Goal: Information Seeking & Learning: Learn about a topic

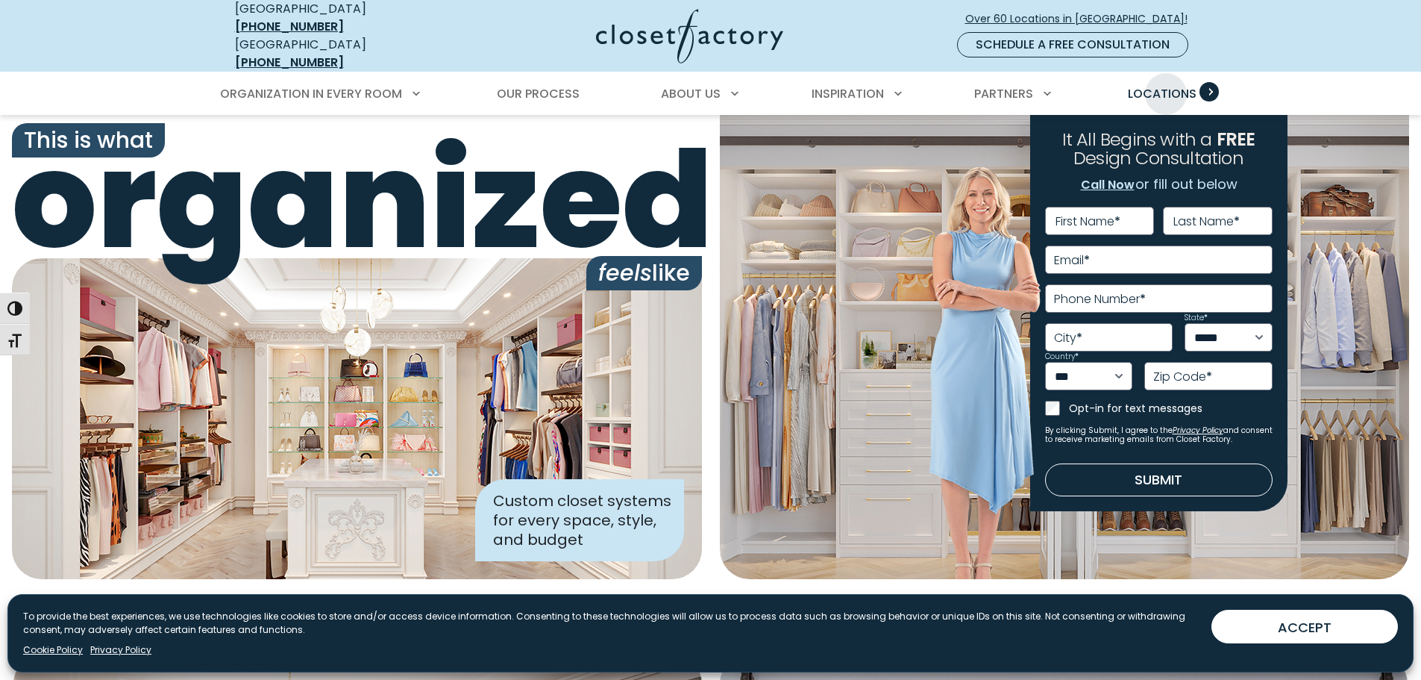
click at [1166, 85] on span "Locations" at bounding box center [1162, 93] width 69 height 17
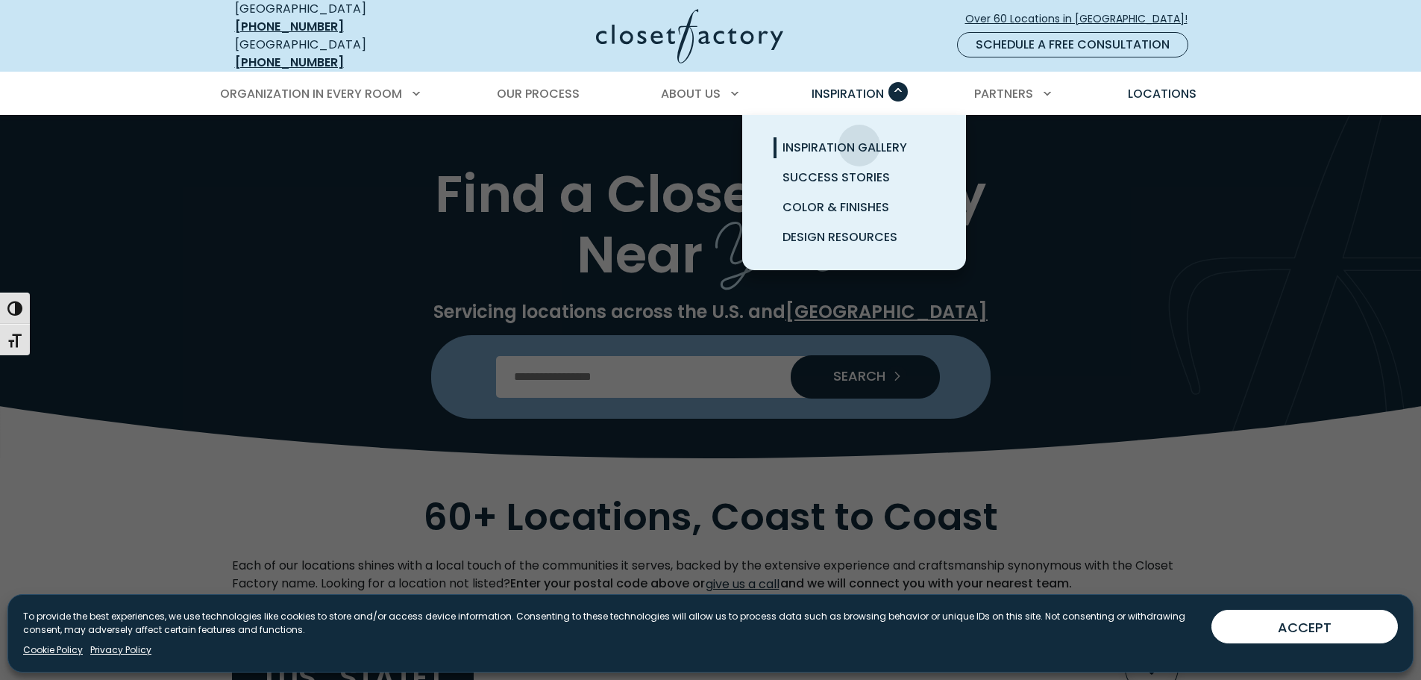
click at [859, 139] on span "Inspiration Gallery" at bounding box center [845, 147] width 125 height 17
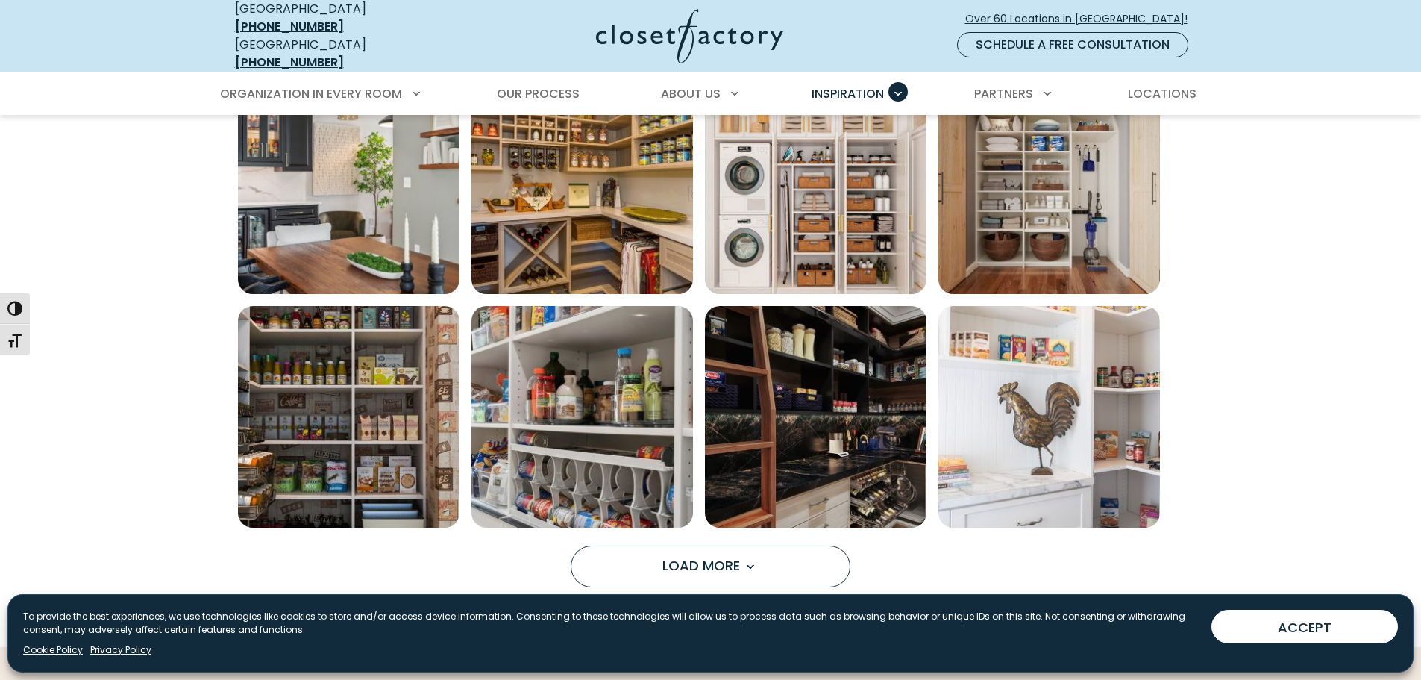
scroll to position [1119, 0]
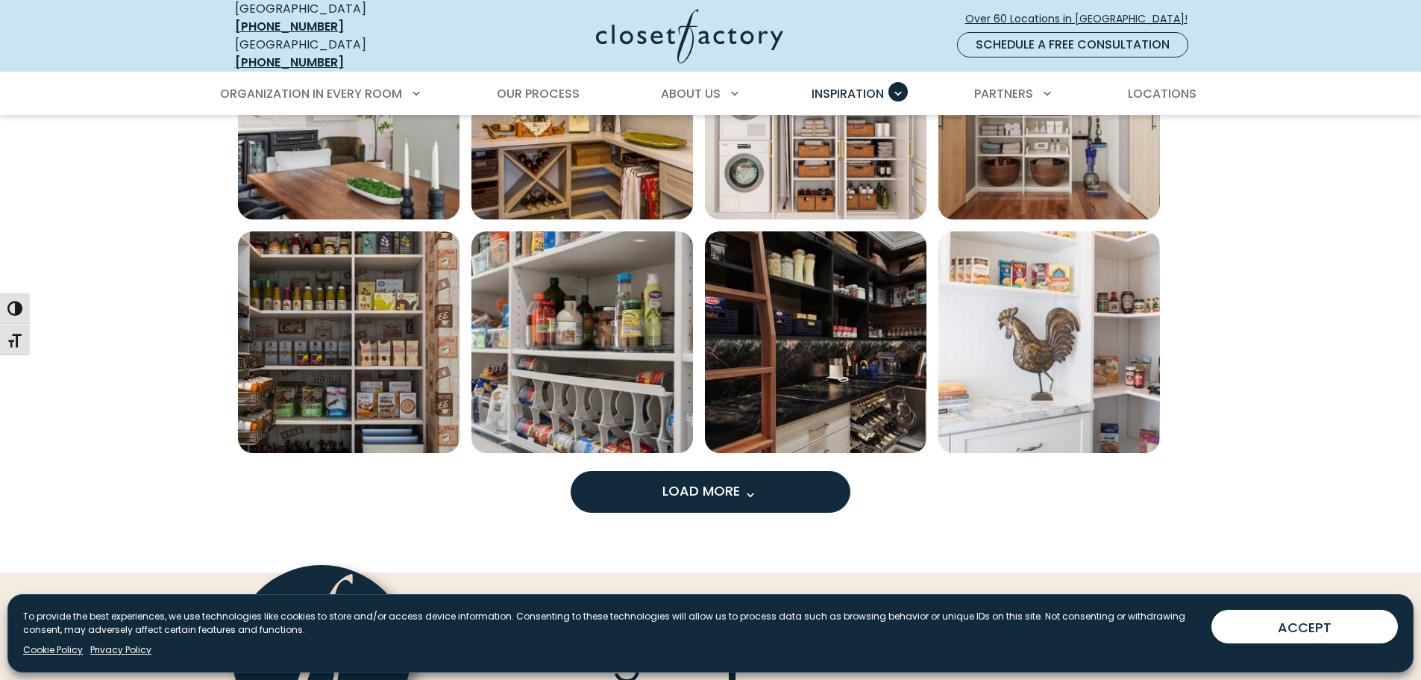
click at [753, 485] on span "Load more inspiration gallery images" at bounding box center [749, 494] width 19 height 19
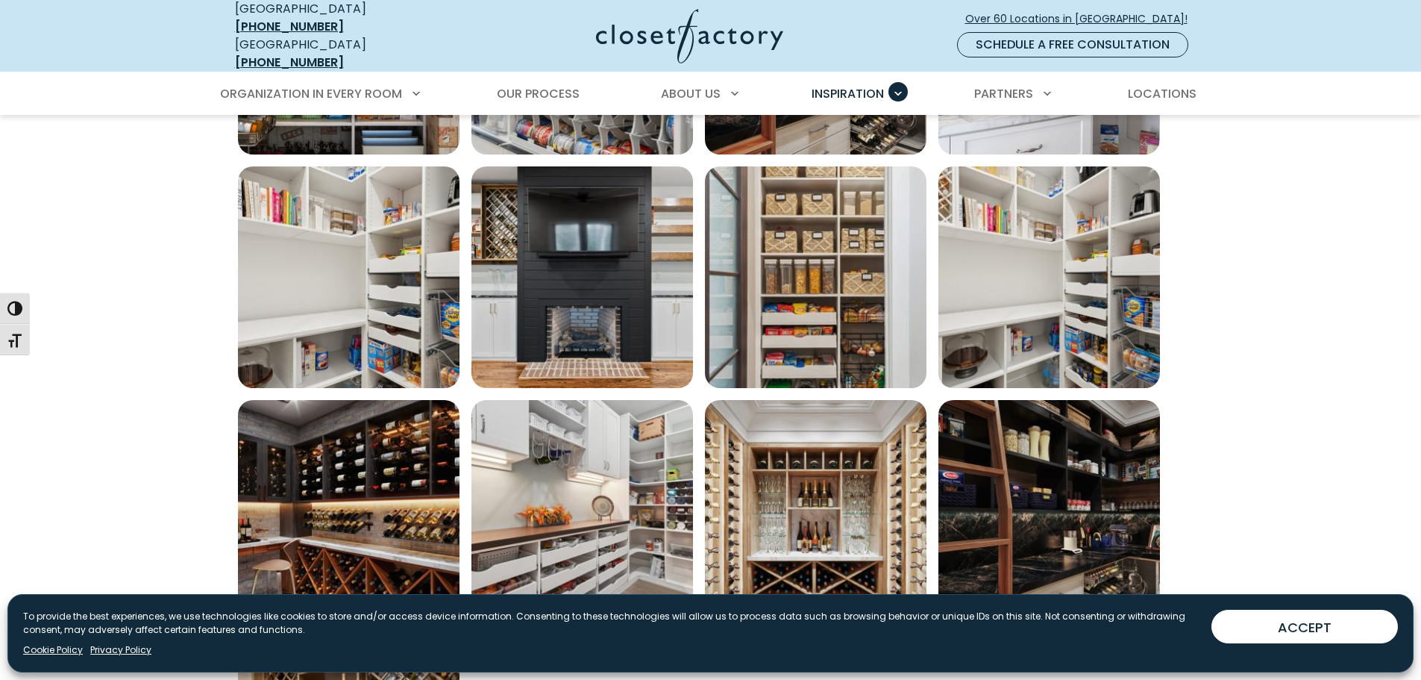
scroll to position [1492, 0]
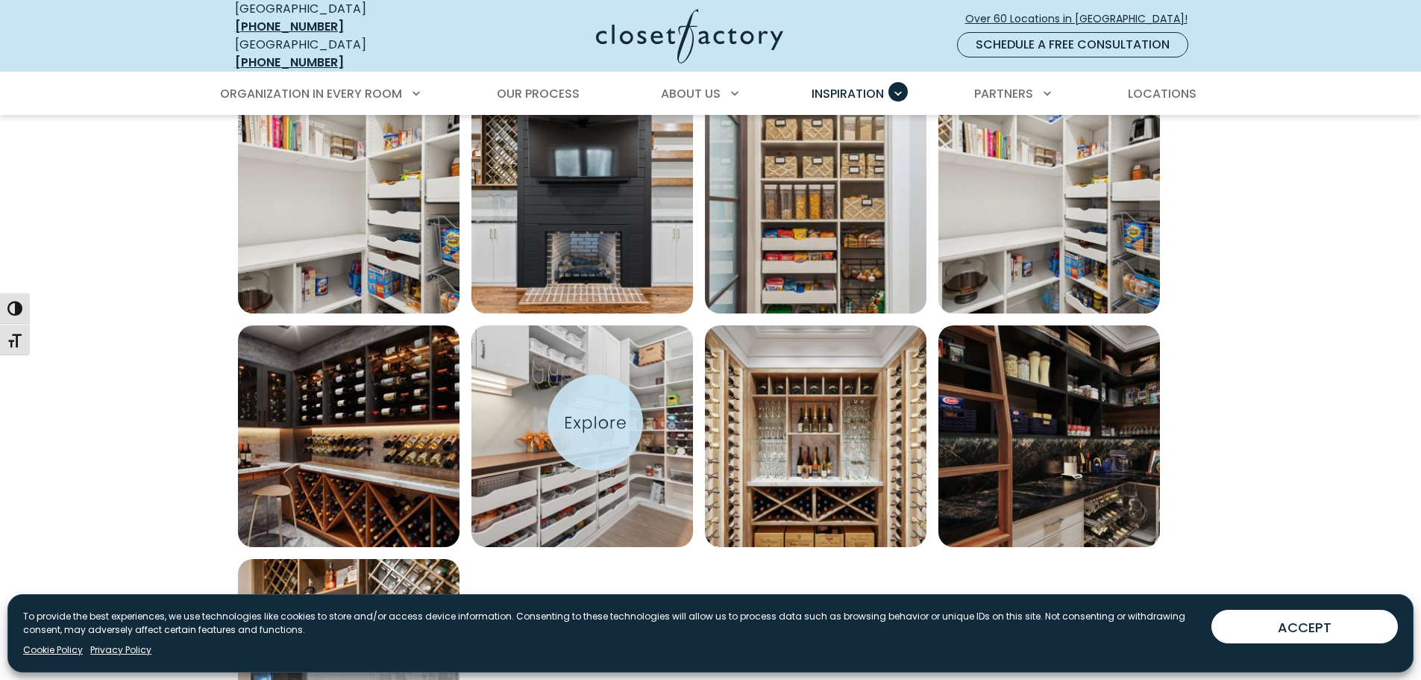
click at [595, 422] on img "Open inspiration gallery to preview enlarged image" at bounding box center [582, 436] width 222 height 222
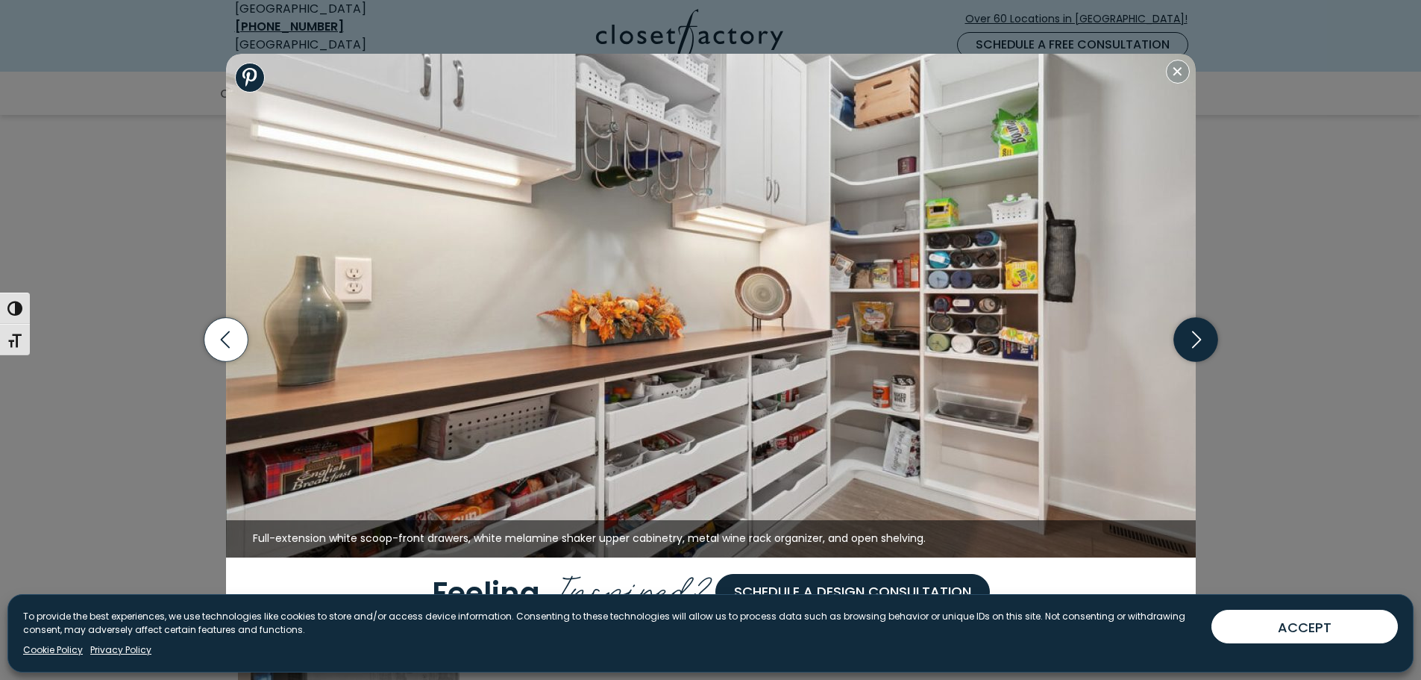
click at [1200, 339] on icon "button" at bounding box center [1195, 340] width 44 height 44
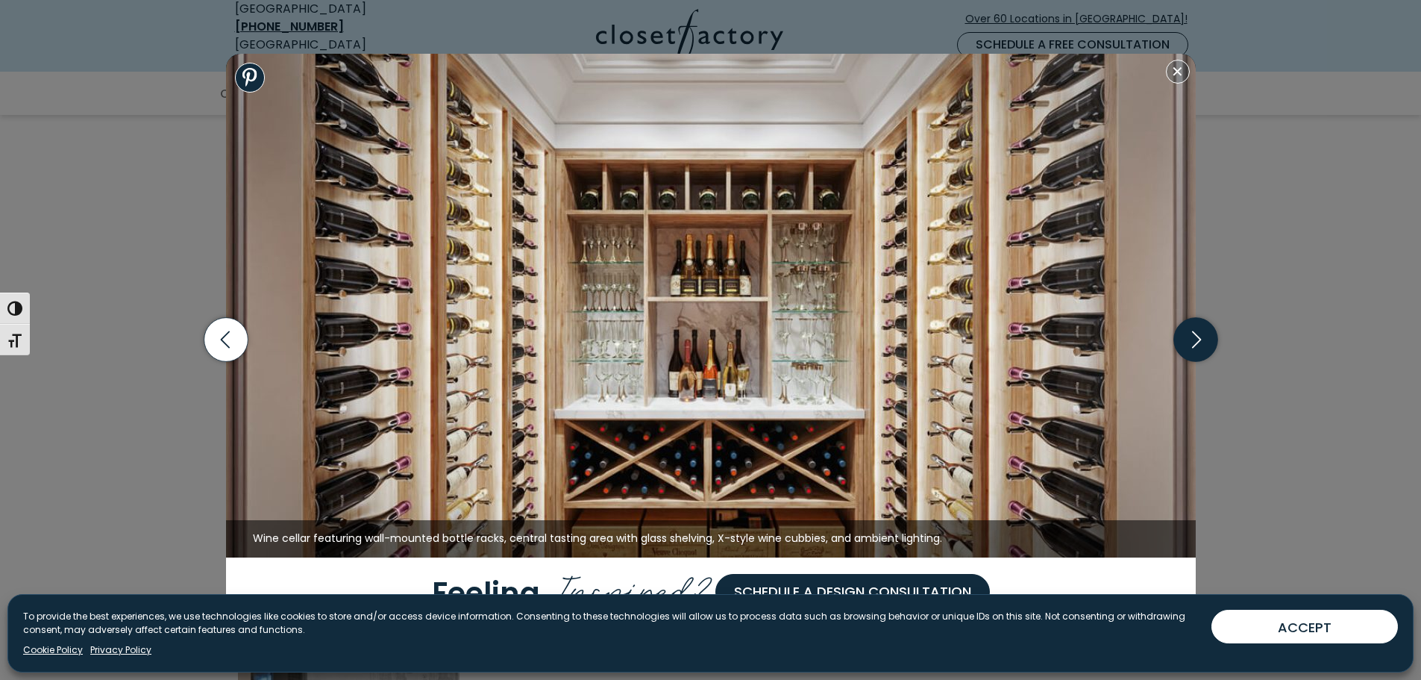
click at [1200, 339] on icon "button" at bounding box center [1195, 340] width 44 height 44
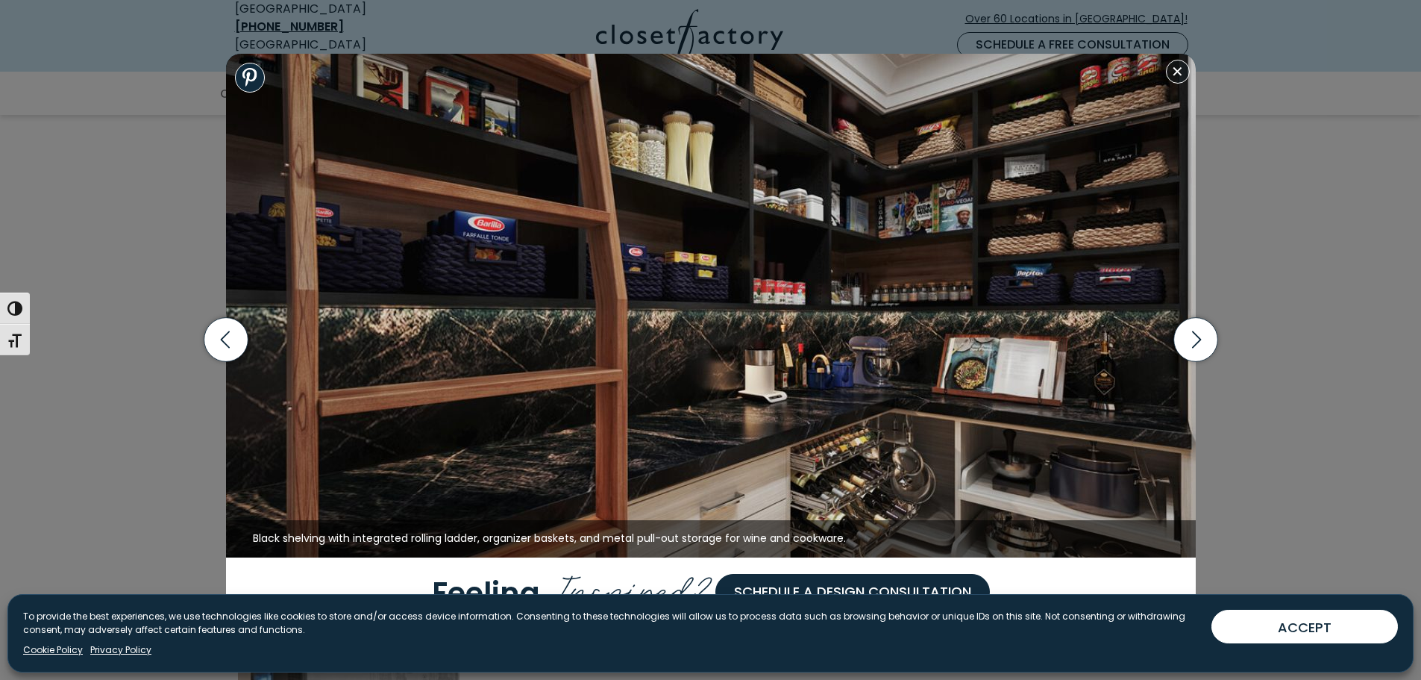
click at [733, 354] on img at bounding box center [711, 306] width 970 height 504
